Goal: Task Accomplishment & Management: Manage account settings

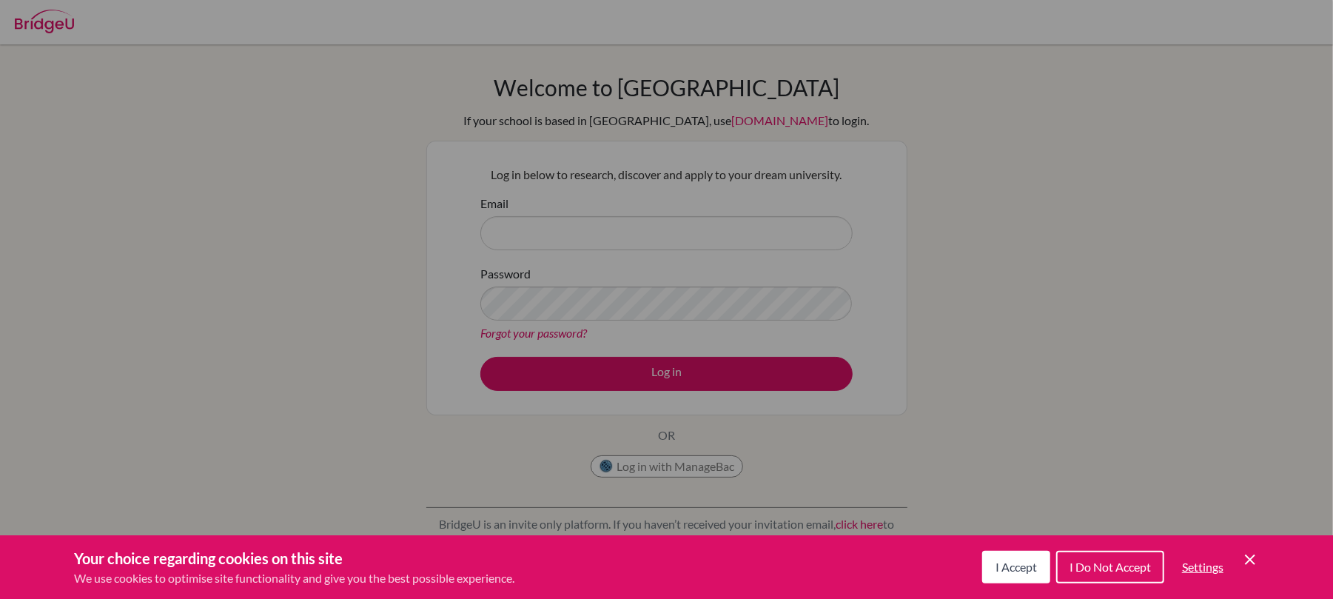
click at [1244, 552] on icon "Cookie Control Close Icon" at bounding box center [1250, 559] width 18 height 18
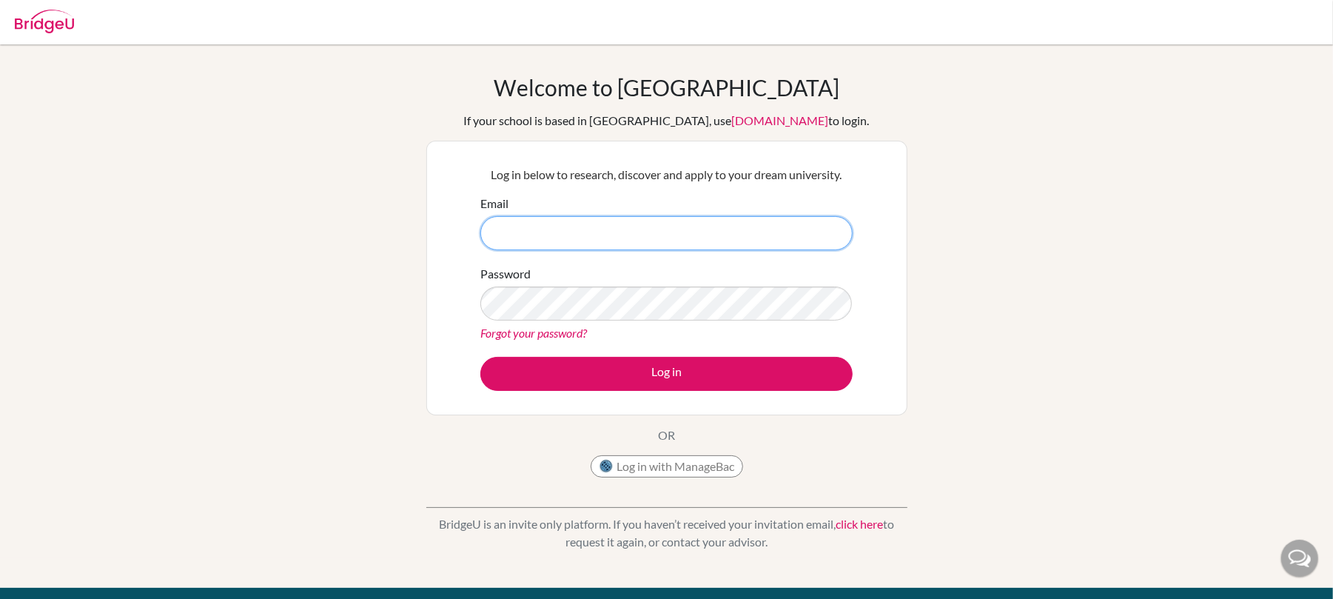
click at [675, 225] on input "Email" at bounding box center [666, 233] width 372 height 34
type input "[EMAIL_ADDRESS][DOMAIN_NAME]"
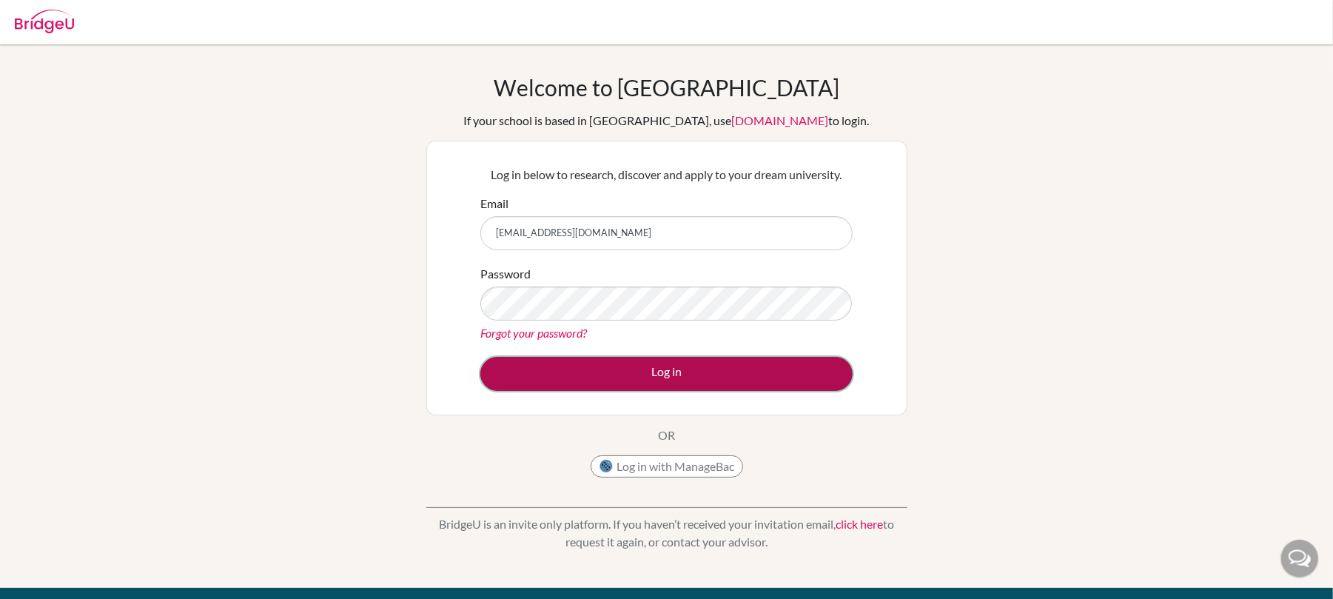
click at [516, 377] on button "Log in" at bounding box center [666, 374] width 372 height 34
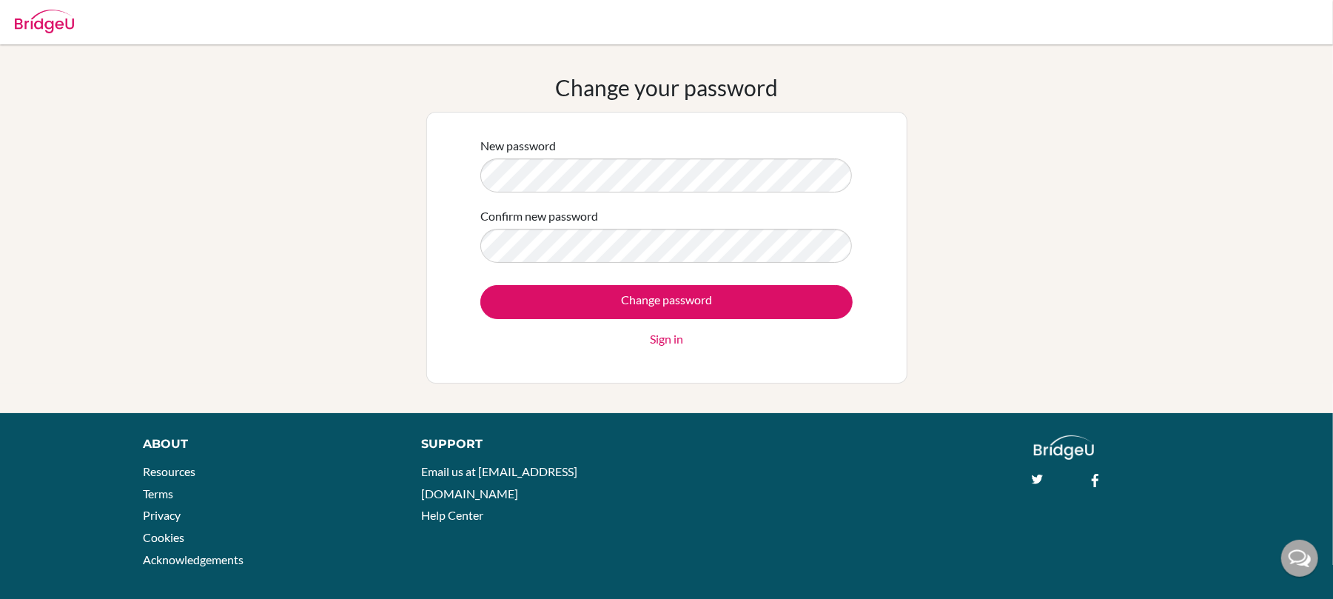
click at [557, 263] on form "New password Confirm new password Change password Sign in" at bounding box center [666, 242] width 372 height 211
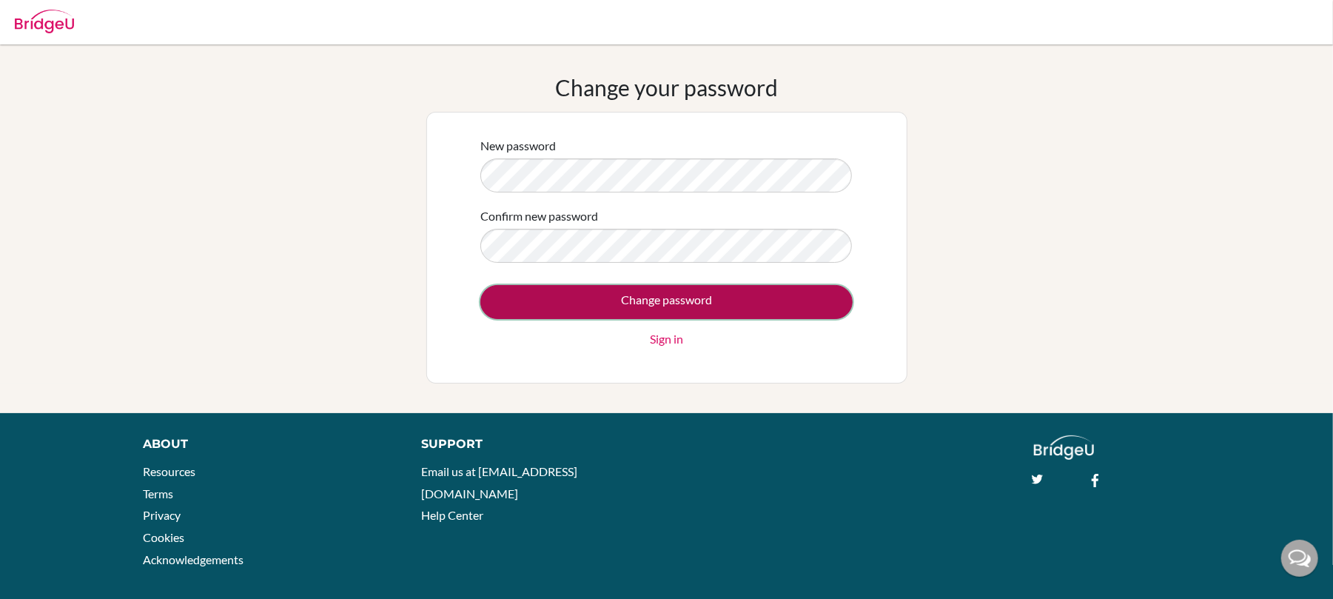
click at [589, 297] on input "Change password" at bounding box center [666, 302] width 372 height 34
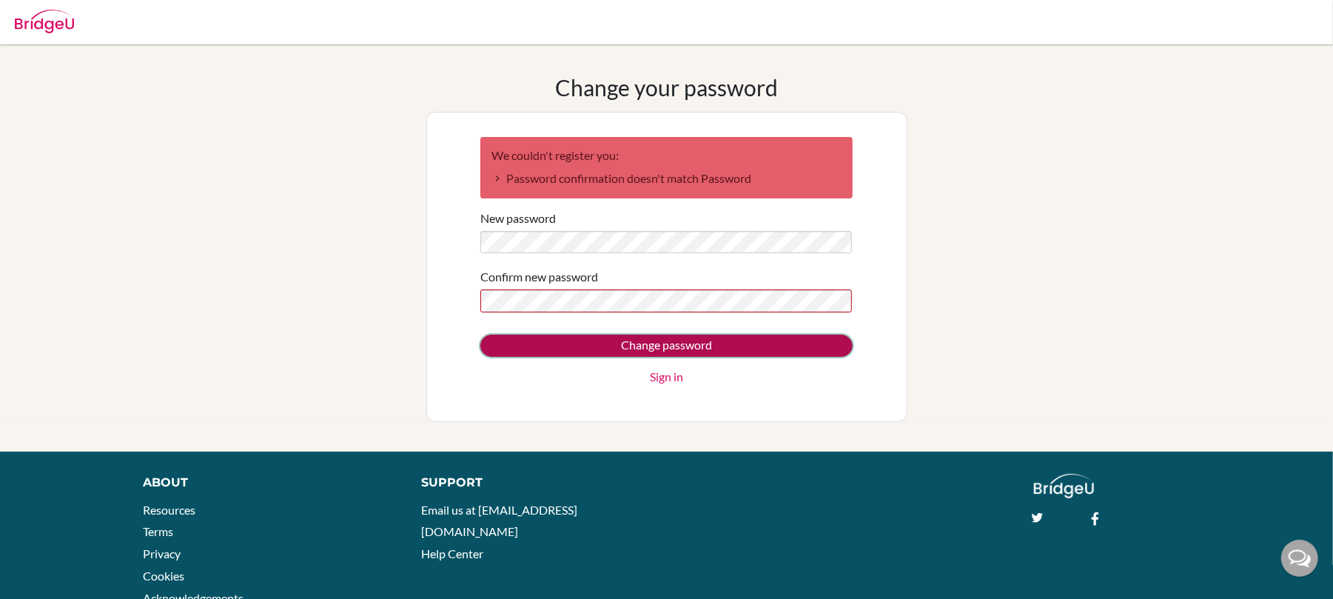
click at [490, 338] on input "Change password" at bounding box center [666, 345] width 372 height 22
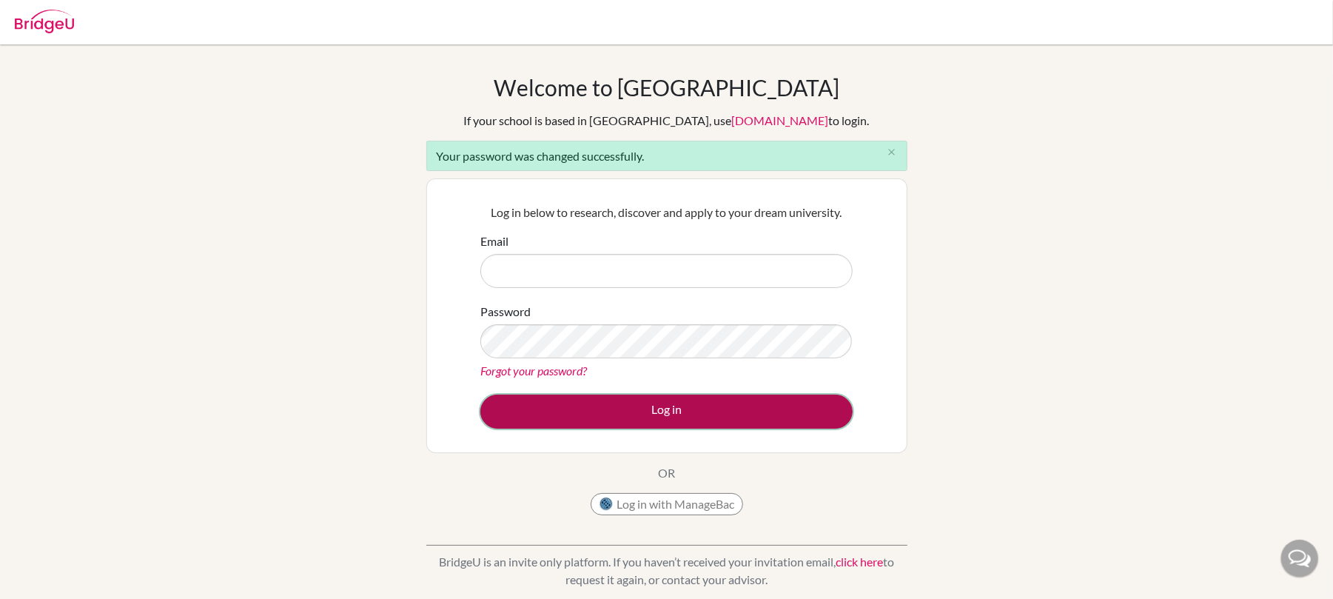
click at [533, 413] on button "Log in" at bounding box center [666, 411] width 372 height 34
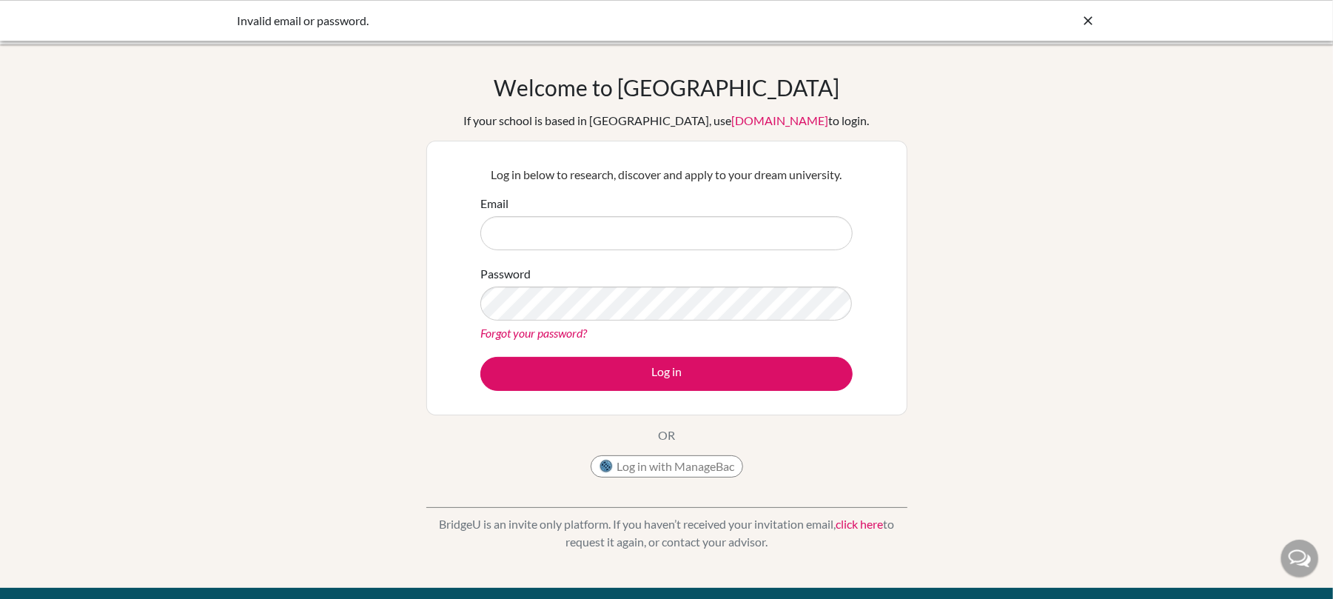
click at [706, 219] on input "Email" at bounding box center [666, 233] width 372 height 34
type input "[EMAIL_ADDRESS][DOMAIN_NAME]"
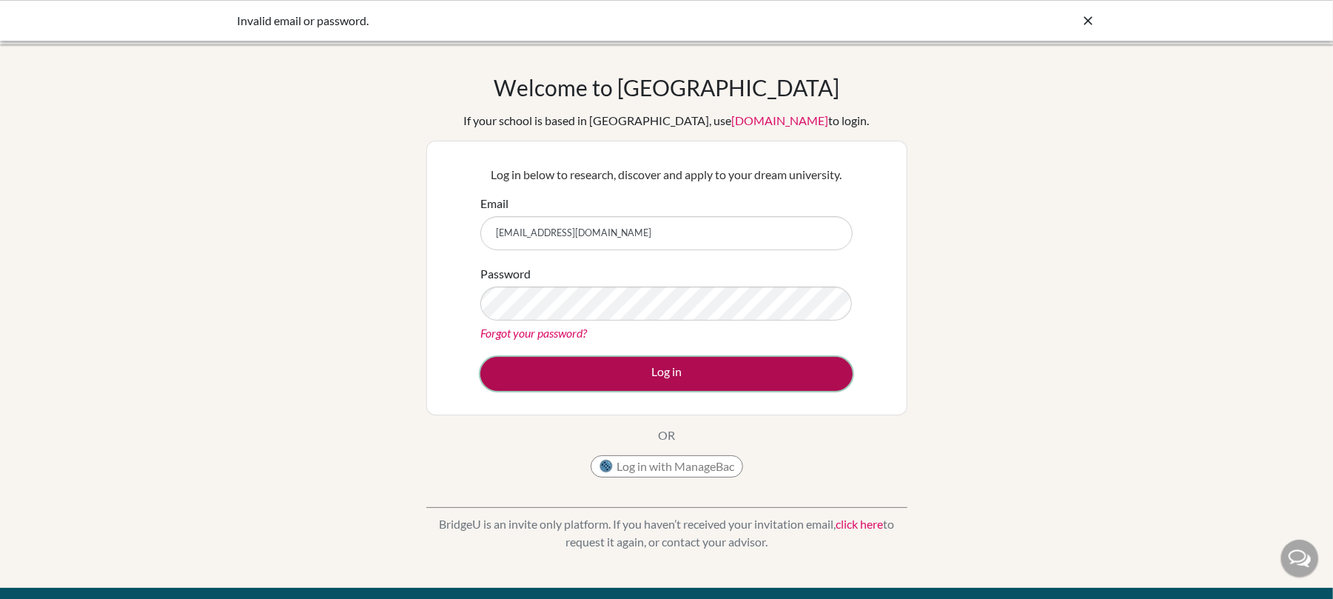
click at [611, 360] on button "Log in" at bounding box center [666, 374] width 372 height 34
